Goal: Task Accomplishment & Management: Manage account settings

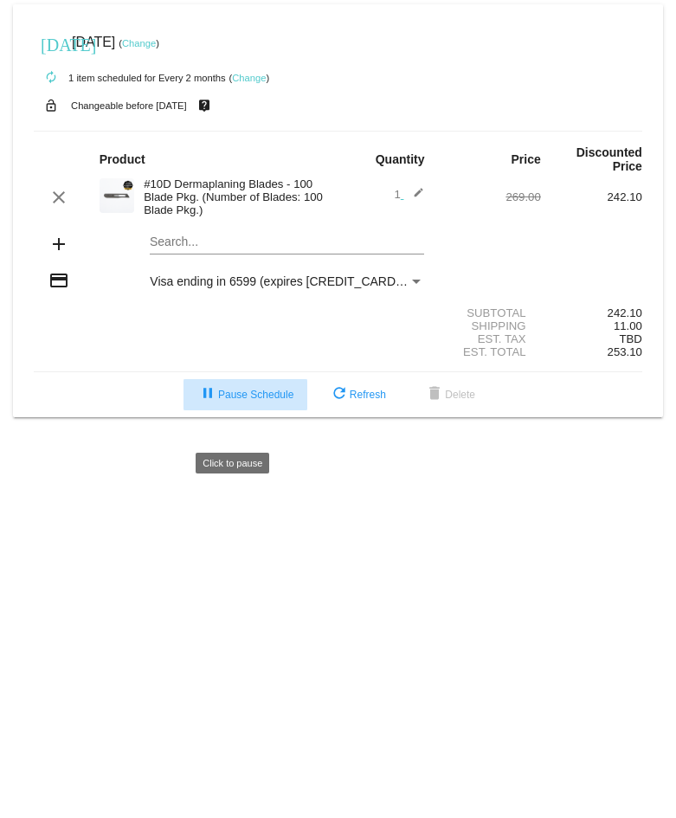
click at [248, 401] on span "pause Pause Schedule" at bounding box center [245, 395] width 96 height 12
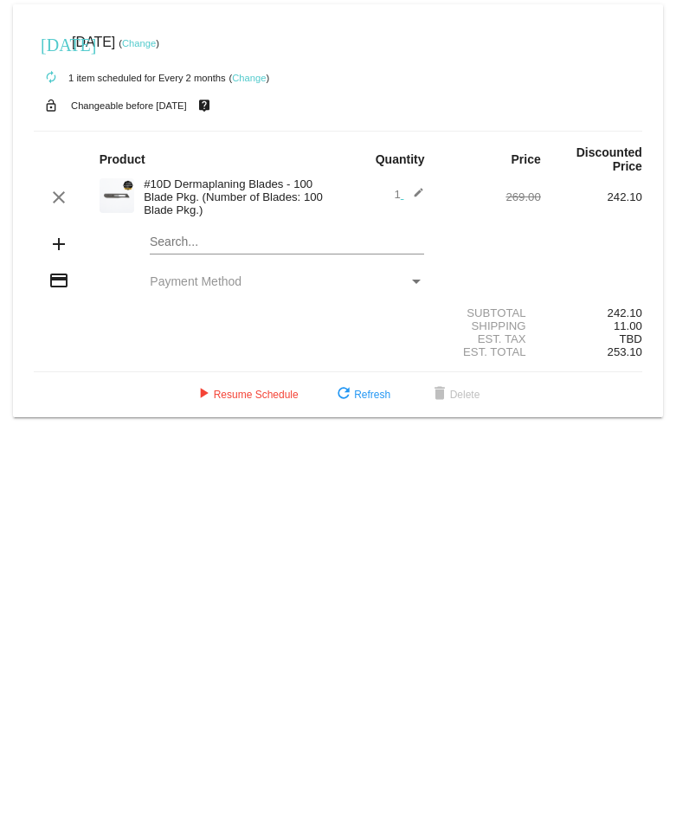
click at [222, 201] on div "#10D Dermaplaning Blades - 100 Blade Pkg. (Number of Blades: 100 Blade Pkg.)" at bounding box center [236, 196] width 203 height 39
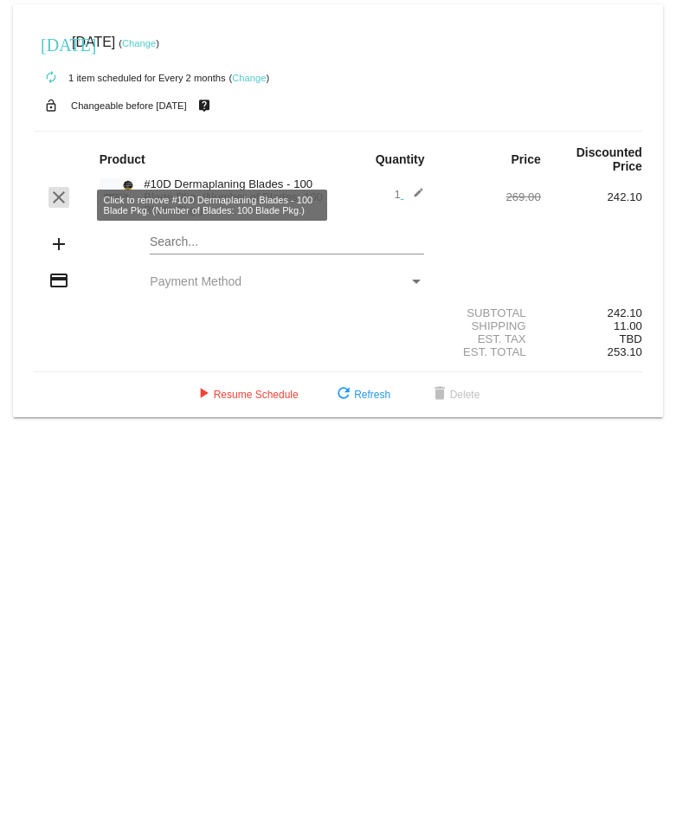
click at [56, 203] on mat-icon "clear" at bounding box center [58, 197] width 21 height 21
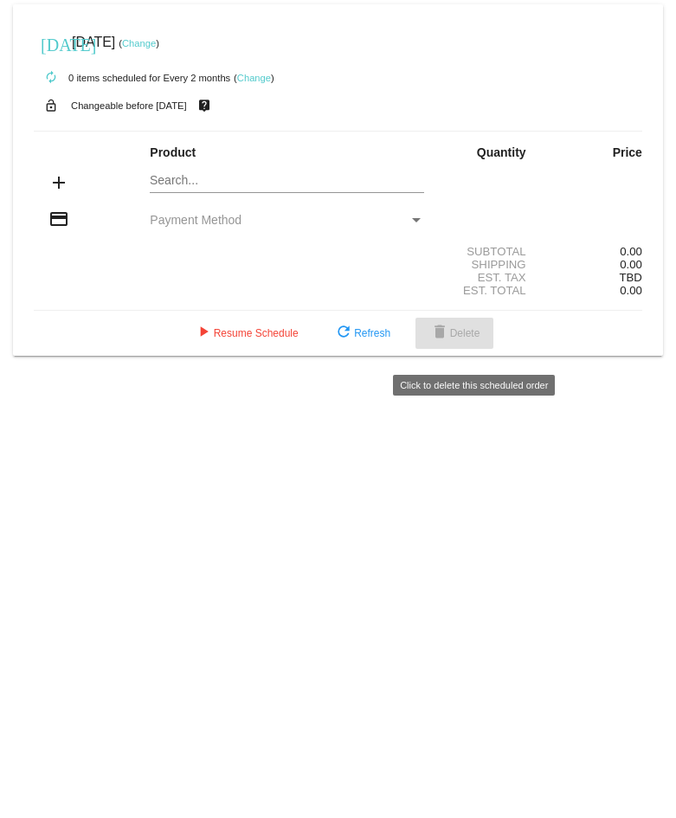
click at [480, 339] on span "delete Delete" at bounding box center [454, 333] width 51 height 12
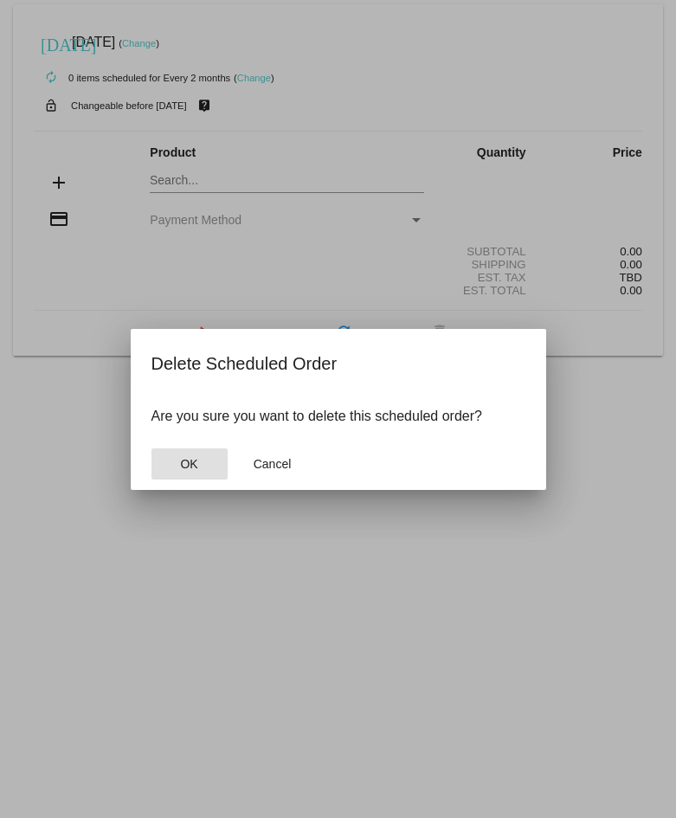
click at [179, 479] on button "OK" at bounding box center [189, 463] width 76 height 31
